Goal: Transaction & Acquisition: Subscribe to service/newsletter

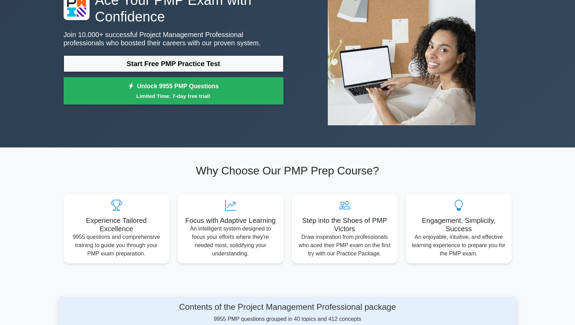
scroll to position [69, 0]
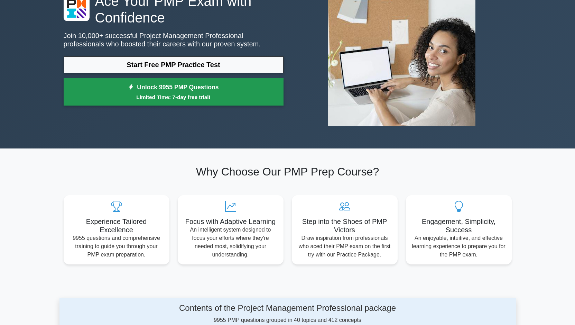
click at [201, 97] on small "Limited Time: 7-day free trial!" at bounding box center [173, 97] width 203 height 8
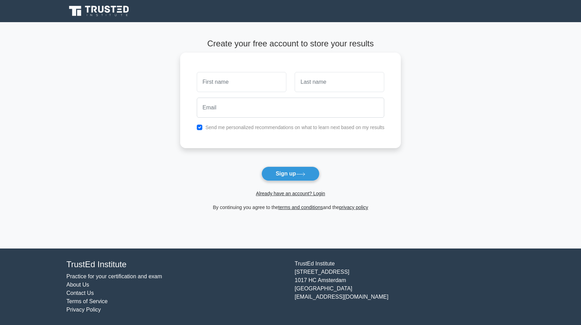
click at [275, 85] on input "text" at bounding box center [242, 82] width 90 height 20
type input "prince"
click at [330, 80] on input "text" at bounding box center [340, 82] width 90 height 20
type input "[PERSON_NAME]"
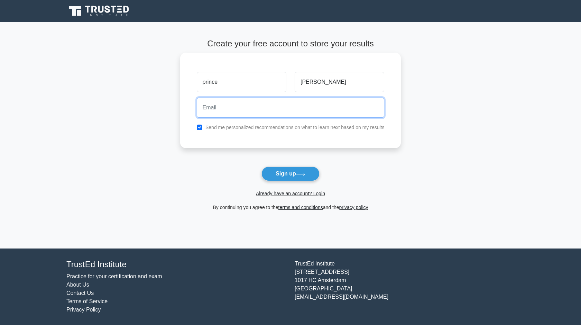
click at [304, 100] on input "email" at bounding box center [291, 108] width 188 height 20
paste input "vemof56243@bitfami.com"
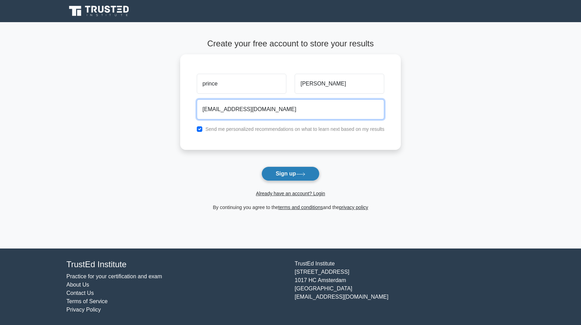
type input "vemof56243@bitfami.com"
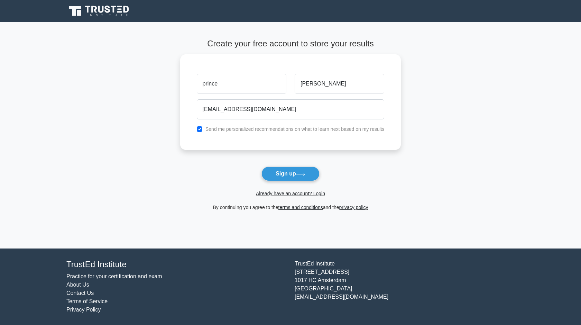
drag, startPoint x: 302, startPoint y: 171, endPoint x: 282, endPoint y: 169, distance: 20.8
click at [302, 171] on button "Sign up" at bounding box center [290, 173] width 58 height 15
